Goal: Information Seeking & Learning: Learn about a topic

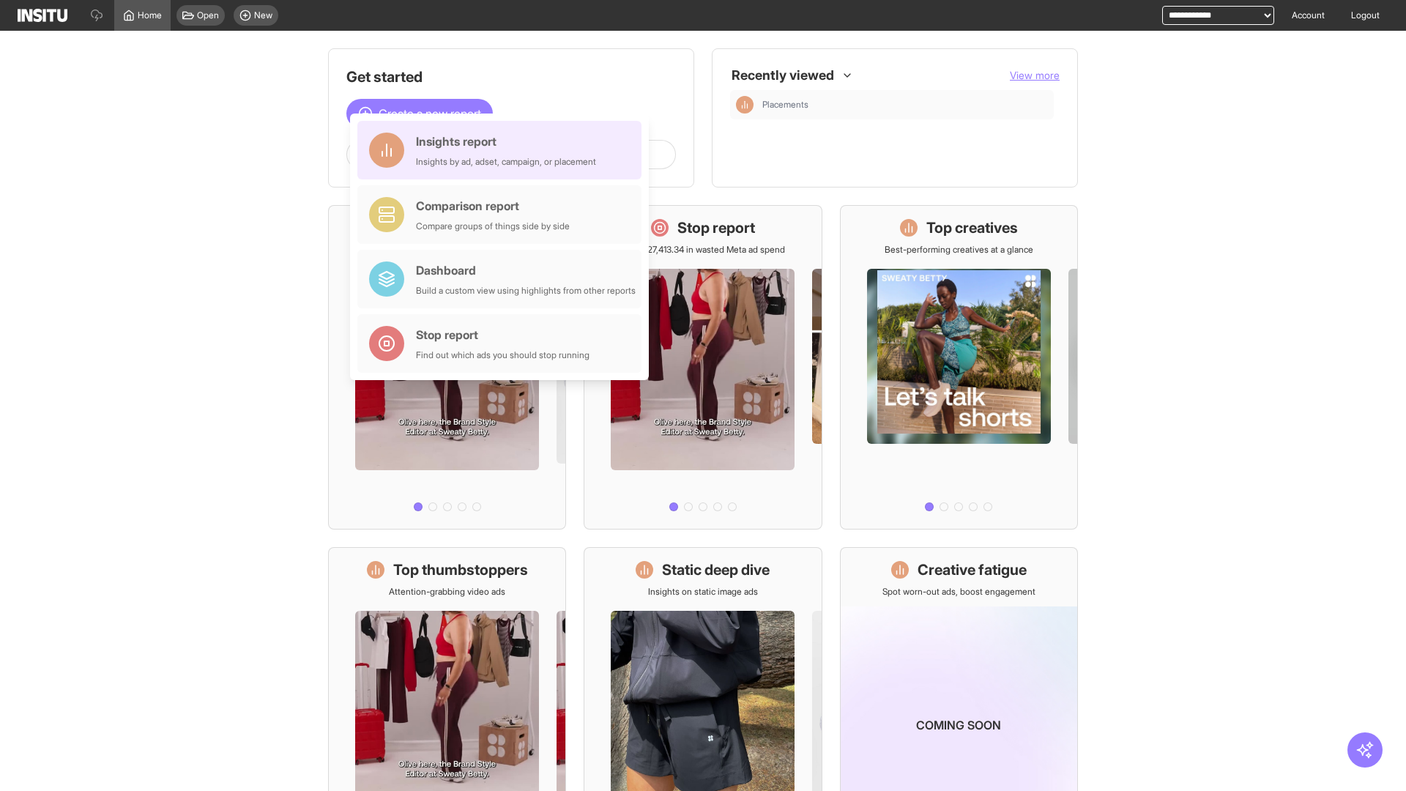
click at [503, 150] on div "Insights report Insights by ad, adset, campaign, or placement" at bounding box center [506, 150] width 180 height 35
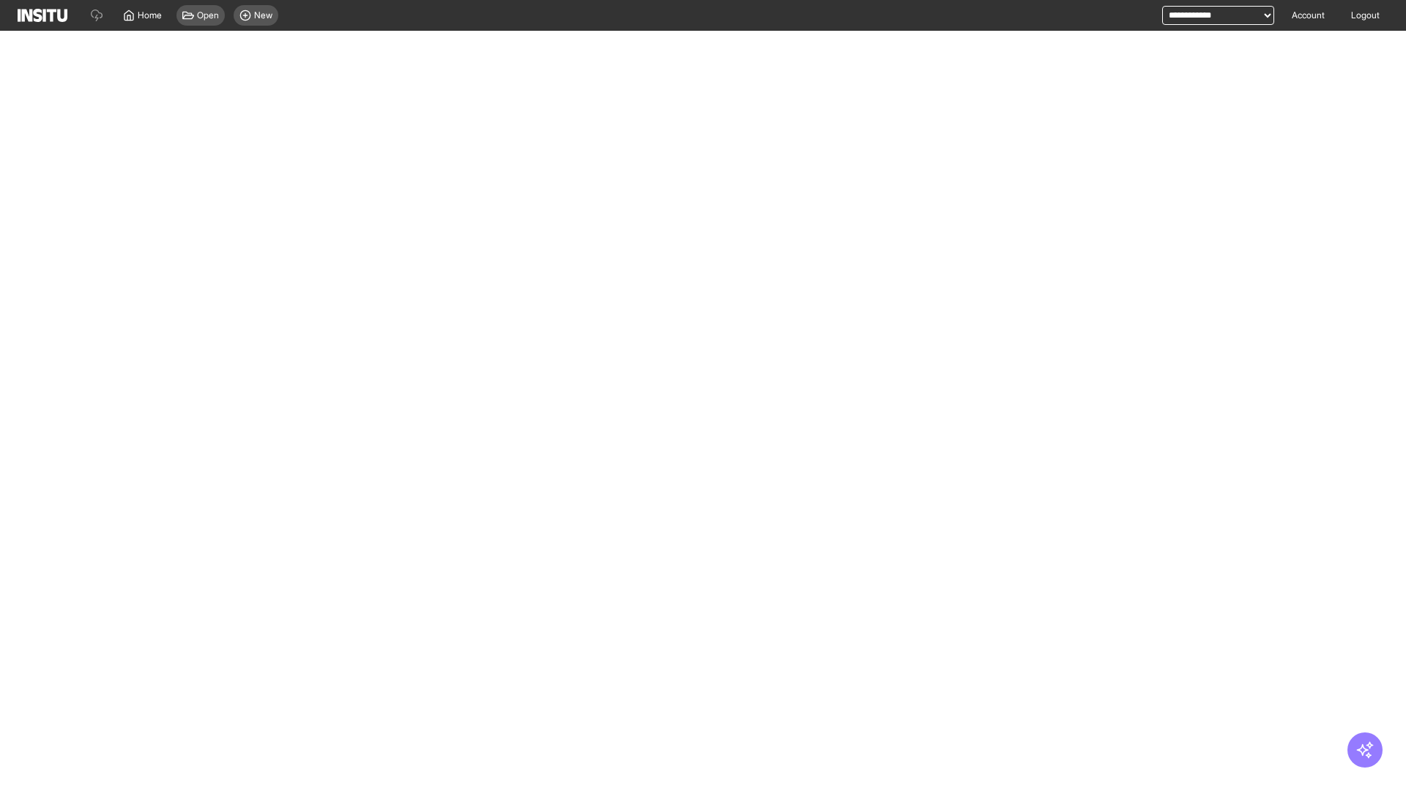
select select "**"
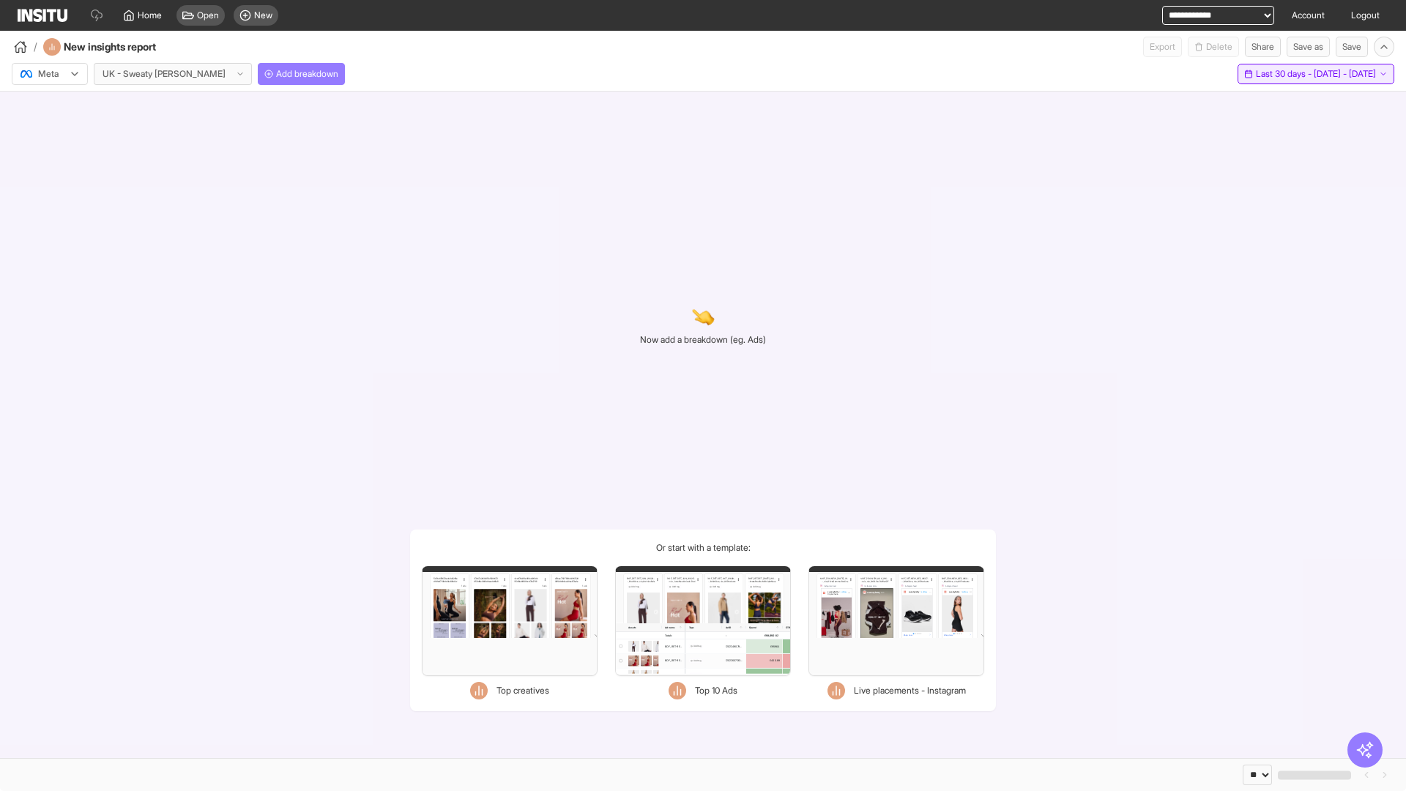
click at [1285, 74] on span "Last 30 days - [DATE] - [DATE]" at bounding box center [1316, 74] width 120 height 12
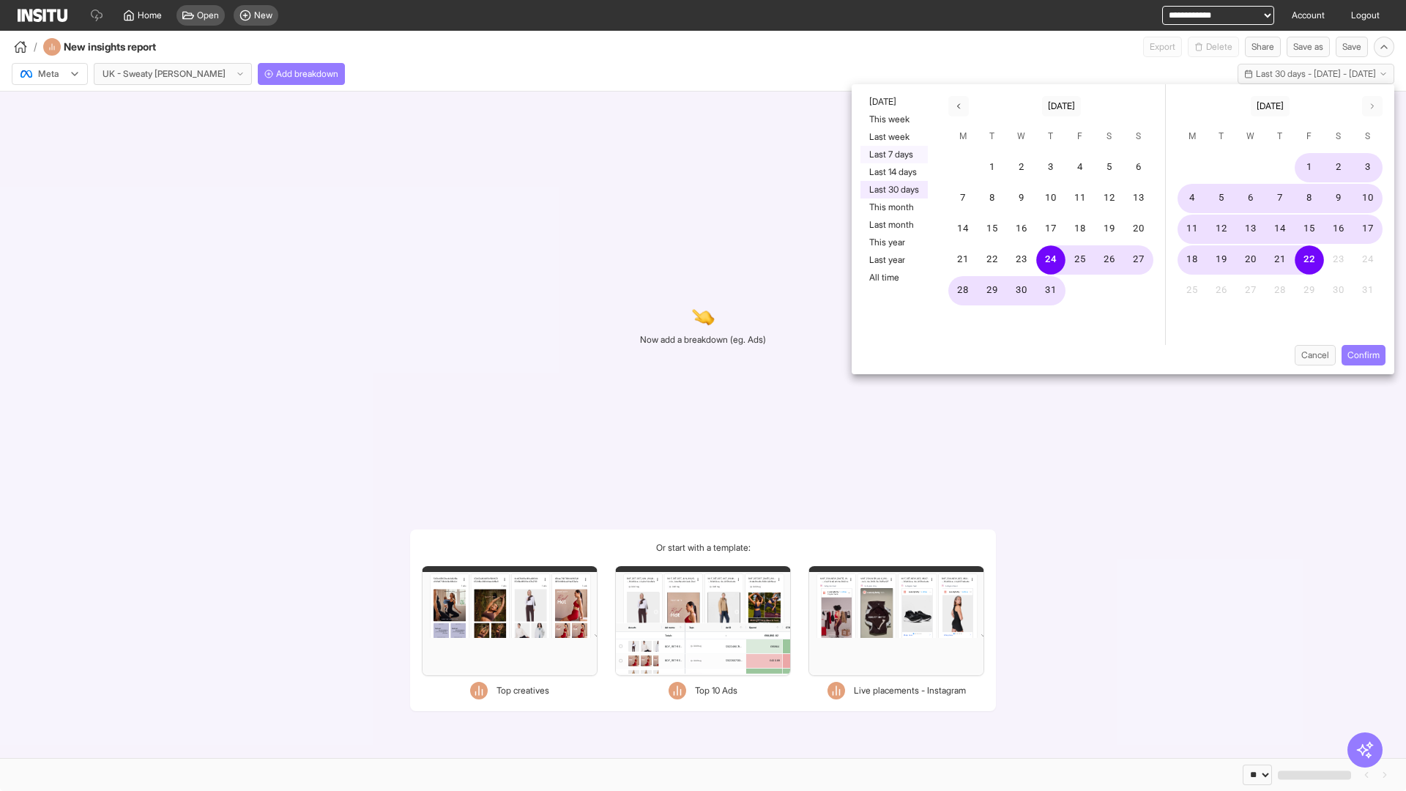
click at [893, 155] on button "Last 7 days" at bounding box center [893, 155] width 67 height 18
